Goal: Check status

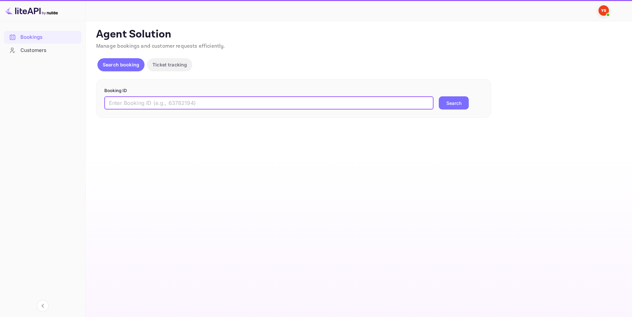
click at [175, 108] on input "text" at bounding box center [268, 102] width 329 height 13
paste input "9883306"
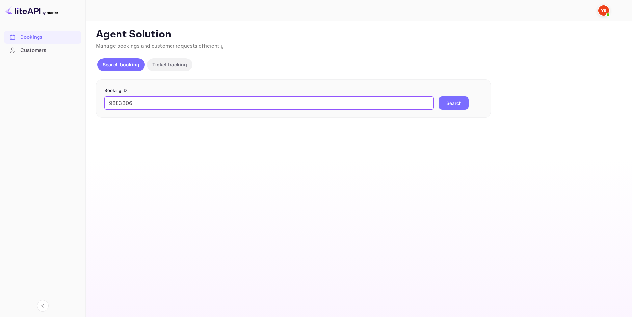
type input "9883306"
click at [458, 105] on button "Search" at bounding box center [454, 102] width 30 height 13
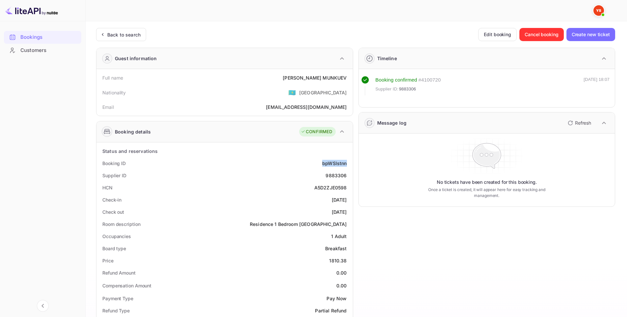
drag, startPoint x: 329, startPoint y: 163, endPoint x: 349, endPoint y: 163, distance: 20.4
click at [349, 163] on div "Booking ID bpWSlstnn" at bounding box center [224, 163] width 251 height 12
copy div "bpWSlstnn"
click at [421, 265] on div "Timeline Booking confirmed # 4100720 Supplier ID: 9883306 09 Oct 2025 18:07 Mes…" at bounding box center [484, 289] width 262 height 494
drag, startPoint x: 307, startPoint y: 75, endPoint x: 346, endPoint y: 76, distance: 39.9
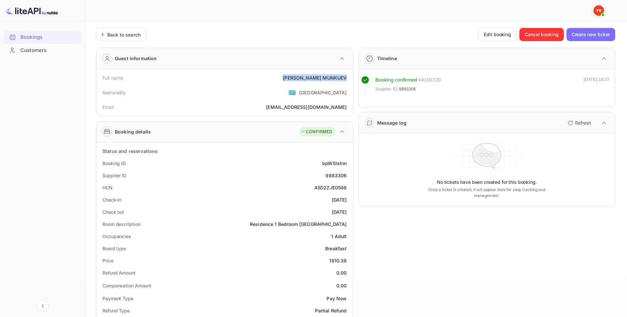
click at [346, 76] on div "Full name IGOR MUNKUEV" at bounding box center [224, 78] width 251 height 12
copy div "IGOR MUNKUEV"
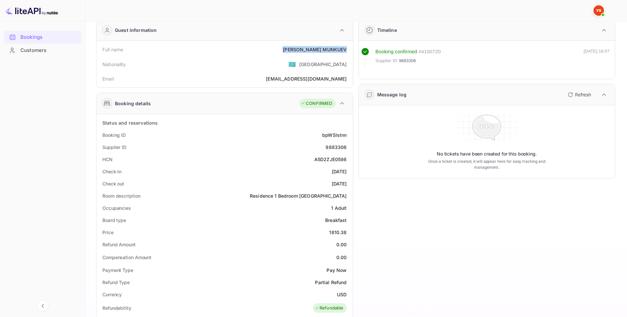
scroll to position [33, 0]
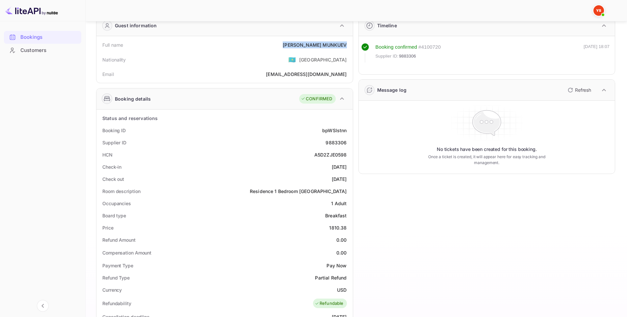
drag, startPoint x: 315, startPoint y: 167, endPoint x: 352, endPoint y: 168, distance: 36.3
click at [352, 168] on div "Status and reservations Booking ID bpWSlstnn Supplier ID 9883306 HCN A5D2ZJE059…" at bounding box center [224, 304] width 257 height 389
copy div "[DATE]"
drag, startPoint x: 345, startPoint y: 177, endPoint x: 350, endPoint y: 176, distance: 4.6
click at [350, 176] on div "Check out 2025-10-18" at bounding box center [224, 179] width 251 height 12
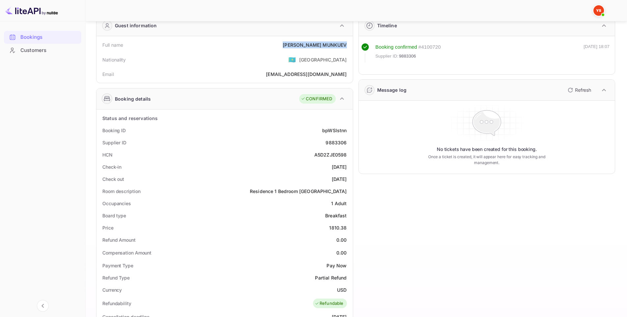
copy div "[DATE]"
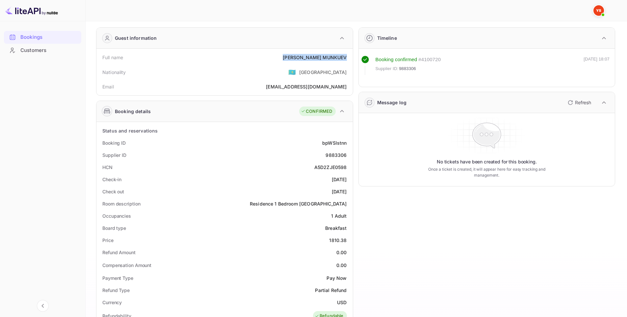
scroll to position [0, 0]
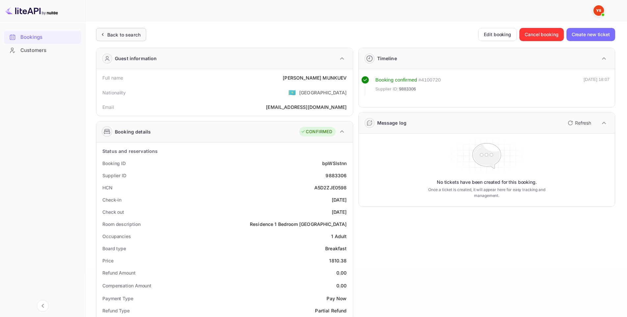
click at [129, 38] on div "Back to search" at bounding box center [121, 34] width 50 height 13
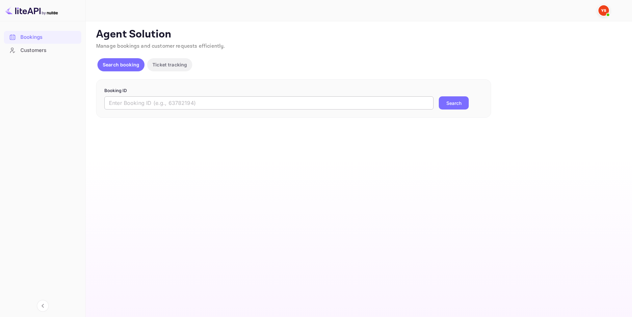
click at [214, 101] on input "text" at bounding box center [268, 102] width 329 height 13
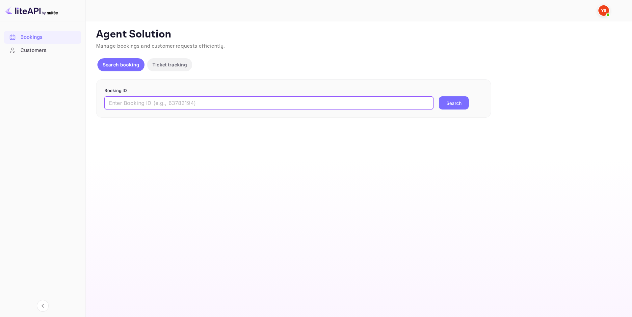
paste input "9883296"
type input "9883296"
click at [451, 104] on button "Search" at bounding box center [454, 102] width 30 height 13
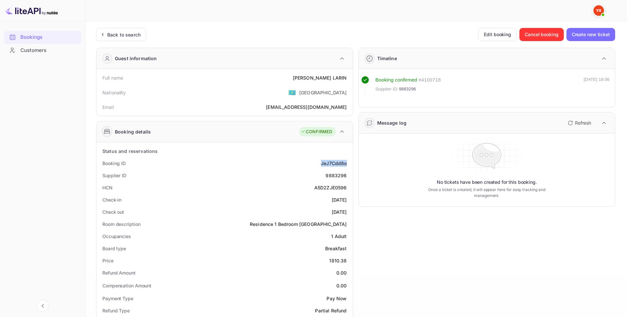
drag, startPoint x: 316, startPoint y: 162, endPoint x: 351, endPoint y: 164, distance: 34.6
copy div "JeJ7Cdd8o"
drag, startPoint x: 310, startPoint y: 77, endPoint x: 348, endPoint y: 80, distance: 38.3
click at [348, 80] on div "Full name MIKHAIL LARIN" at bounding box center [224, 78] width 251 height 12
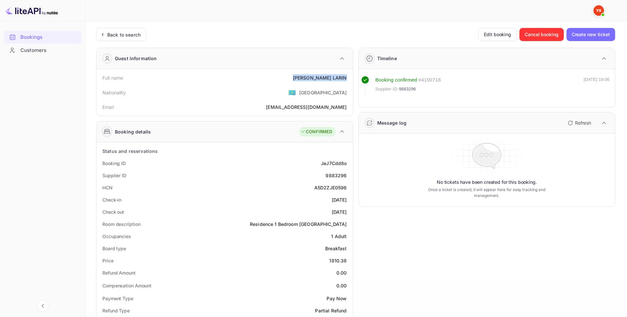
copy div "MIKHAIL LARIN"
drag, startPoint x: 340, startPoint y: 199, endPoint x: 349, endPoint y: 199, distance: 8.9
click at [349, 199] on div "Check-in [DATE]" at bounding box center [224, 200] width 251 height 12
copy div "[DATE]"
drag, startPoint x: 321, startPoint y: 210, endPoint x: 347, endPoint y: 210, distance: 25.4
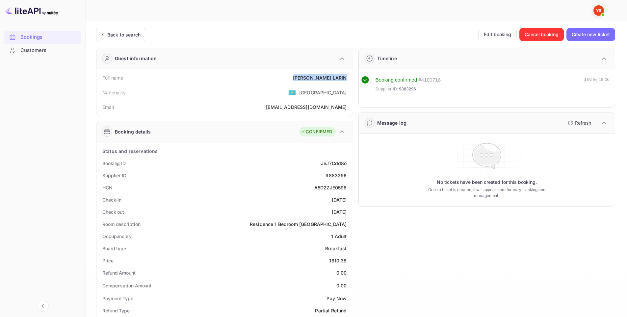
click at [347, 210] on div "Check out 2025-10-18" at bounding box center [224, 212] width 251 height 12
copy div "[DATE]"
drag, startPoint x: 296, startPoint y: 173, endPoint x: 394, endPoint y: 13, distance: 187.2
click at [296, 172] on div "Supplier ID 9883296" at bounding box center [224, 176] width 251 height 12
click at [410, 249] on div "Timeline Booking confirmed # 4100718 Supplier ID: 9883296 09 Oct 2025 18:06 Mes…" at bounding box center [484, 289] width 262 height 494
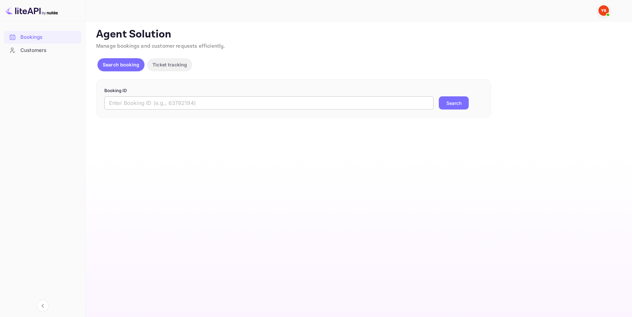
click at [306, 101] on input "text" at bounding box center [268, 102] width 329 height 13
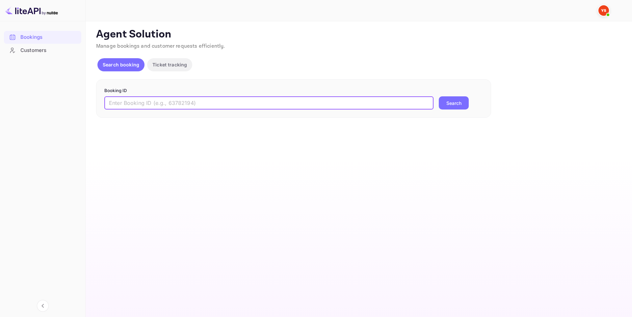
paste input "9883306"
type input "9883306"
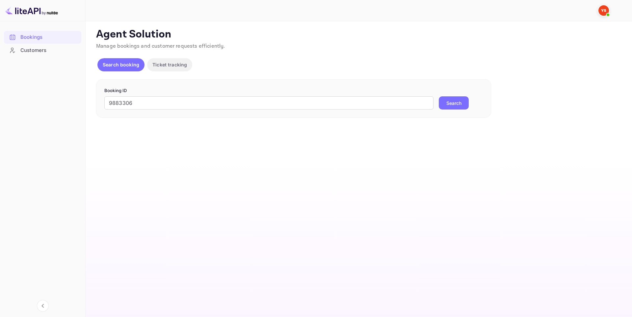
click at [455, 102] on button "Search" at bounding box center [454, 102] width 30 height 13
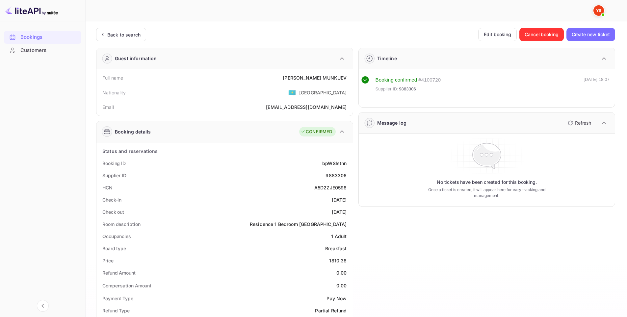
click at [288, 178] on div "Supplier ID 9883306" at bounding box center [224, 176] width 251 height 12
click at [269, 190] on div "HCN A5D2ZJE0598" at bounding box center [224, 188] width 251 height 12
click at [255, 177] on div "Supplier ID 9883306" at bounding box center [224, 176] width 251 height 12
click at [268, 183] on div "HCN A5D2ZJE0598" at bounding box center [224, 188] width 251 height 12
click at [270, 180] on div "Supplier ID 9883306" at bounding box center [224, 176] width 251 height 12
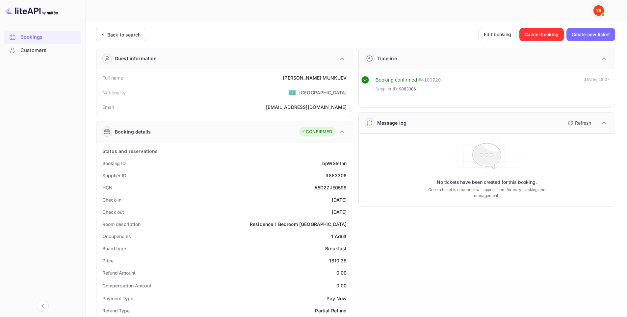
click at [279, 198] on div "Check-in [DATE]" at bounding box center [224, 200] width 251 height 12
click at [276, 199] on div "Check-in [DATE]" at bounding box center [224, 200] width 251 height 12
drag, startPoint x: 276, startPoint y: 199, endPoint x: 273, endPoint y: 199, distance: 3.6
click at [274, 199] on div "Check-in [DATE]" at bounding box center [224, 200] width 251 height 12
click at [261, 202] on div "Check-in [DATE]" at bounding box center [224, 200] width 251 height 12
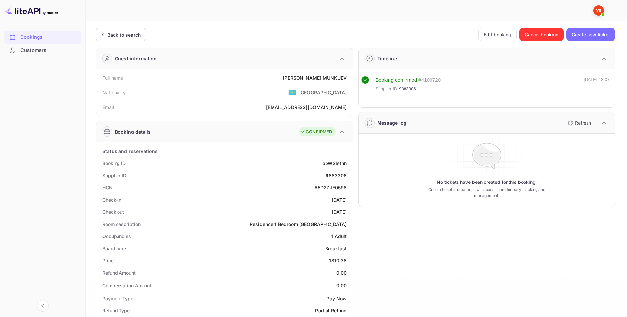
click at [261, 202] on div "Check-in [DATE]" at bounding box center [224, 200] width 251 height 12
